Goal: Obtain resource: Download file/media

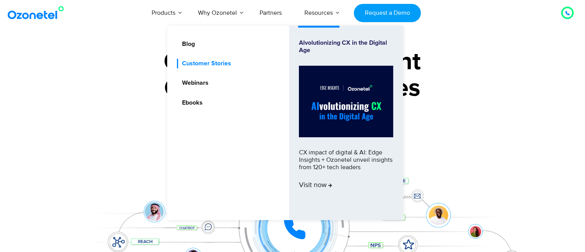
click at [195, 63] on link "Customer Stories" at bounding box center [204, 64] width 55 height 10
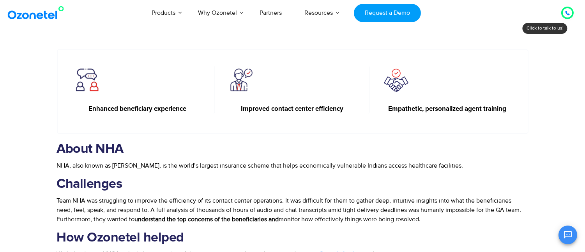
click at [29, 17] on img at bounding box center [37, 13] width 63 height 14
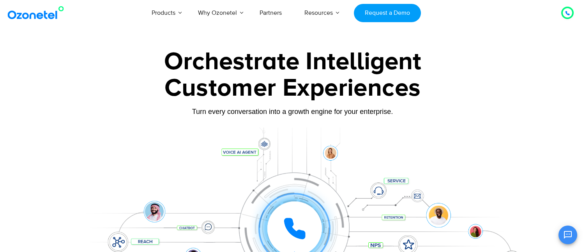
click at [183, 23] on link "Blog" at bounding box center [176, 18] width 19 height 10
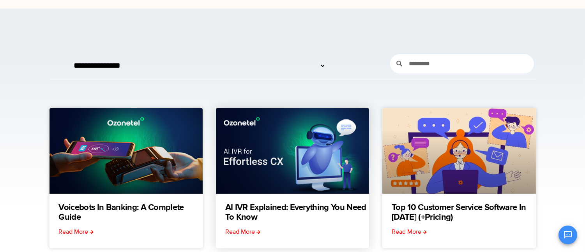
scroll to position [43, 0]
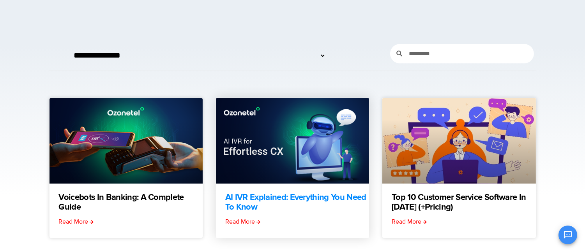
click at [299, 199] on link "AI IVR Explained: Everything You Need to Know" at bounding box center [297, 202] width 144 height 19
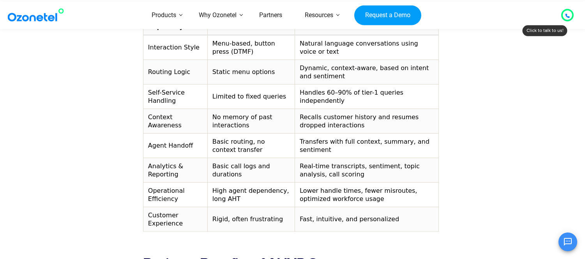
scroll to position [909, 0]
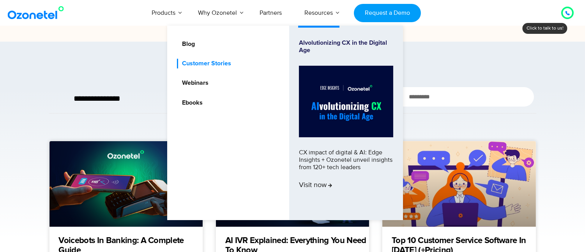
click at [203, 64] on link "Customer Stories" at bounding box center [204, 64] width 55 height 10
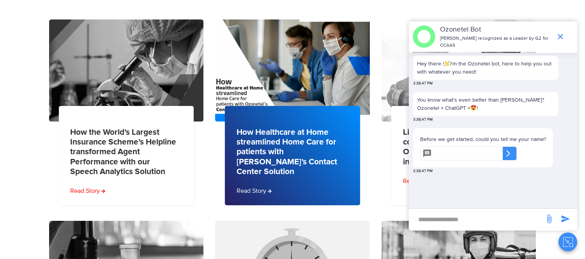
scroll to position [216, 0]
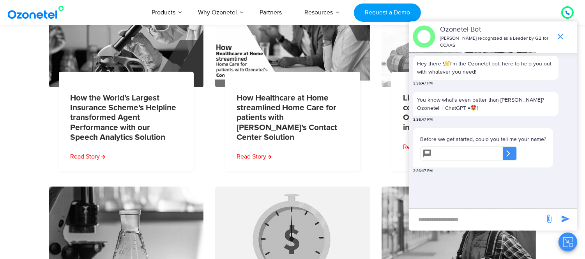
click at [561, 240] on button "Close chat" at bounding box center [567, 242] width 19 height 19
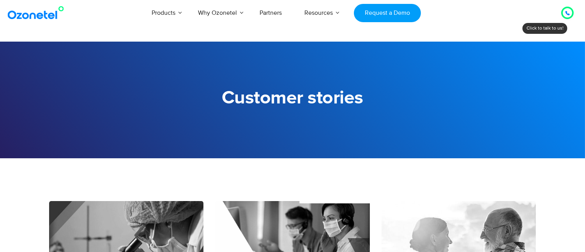
click at [48, 9] on img at bounding box center [37, 13] width 63 height 14
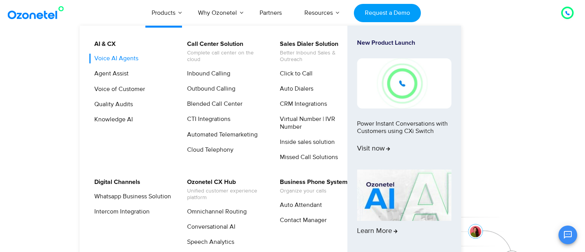
click at [123, 54] on link "Voice AI Agents" at bounding box center [114, 59] width 50 height 10
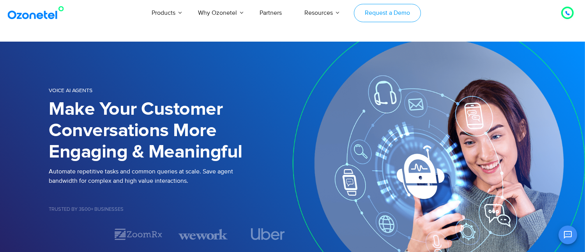
click at [395, 17] on link "Request a Demo" at bounding box center [387, 13] width 67 height 18
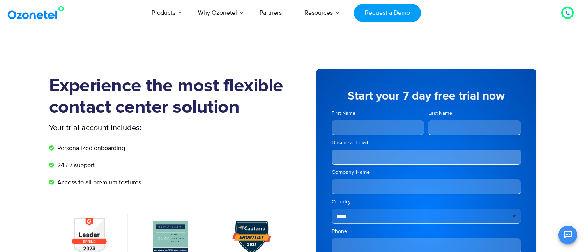
click at [195, 42] on link "Customer Stories" at bounding box center [194, 37] width 55 height 10
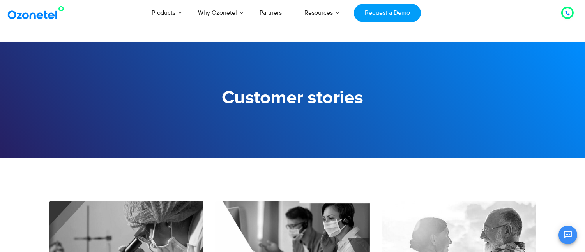
click at [45, 18] on img at bounding box center [37, 13] width 63 height 14
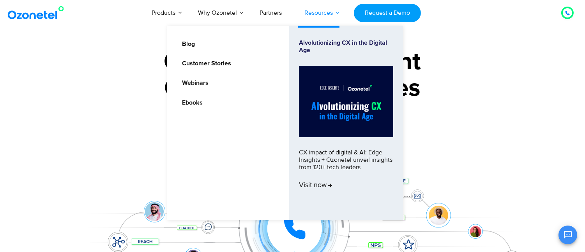
click at [316, 10] on link "Resources" at bounding box center [318, 13] width 51 height 26
click at [197, 79] on link "Webinars" at bounding box center [193, 83] width 33 height 10
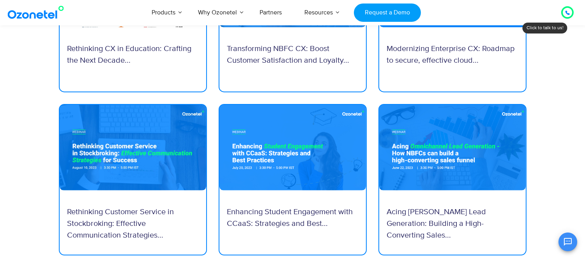
scroll to position [562, 0]
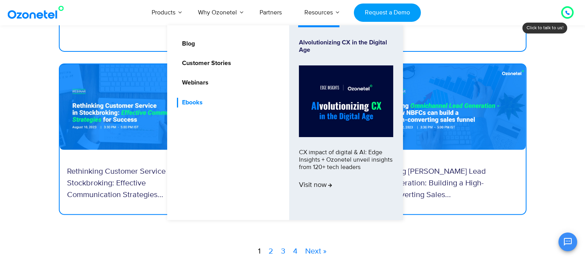
click at [187, 99] on link "Ebooks" at bounding box center [190, 103] width 27 height 10
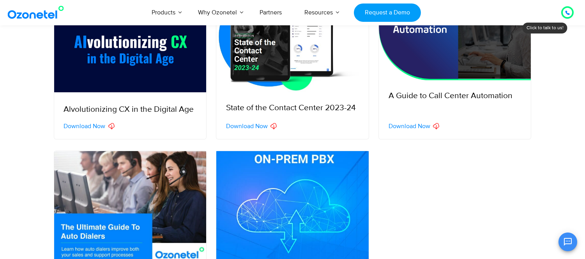
scroll to position [346, 0]
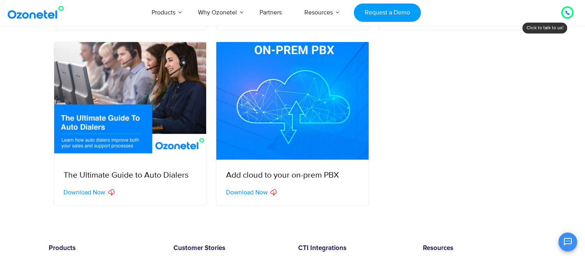
click at [257, 190] on span "Download Now" at bounding box center [247, 192] width 42 height 6
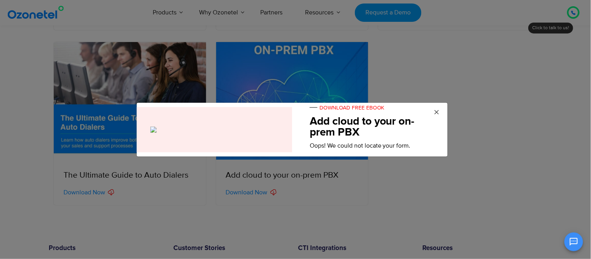
click at [438, 111] on span "×" at bounding box center [437, 113] width 6 height 12
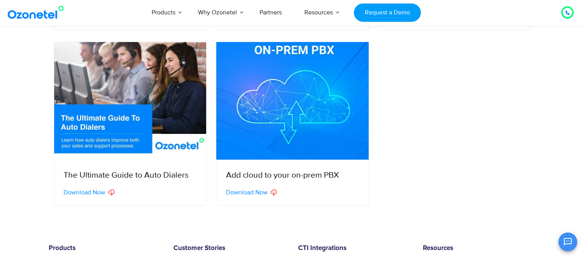
click at [92, 189] on span "Download Now" at bounding box center [85, 192] width 42 height 6
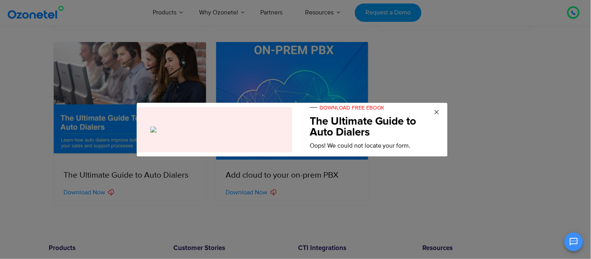
click at [439, 115] on span "×" at bounding box center [437, 113] width 6 height 12
